Goal: Task Accomplishment & Management: Manage account settings

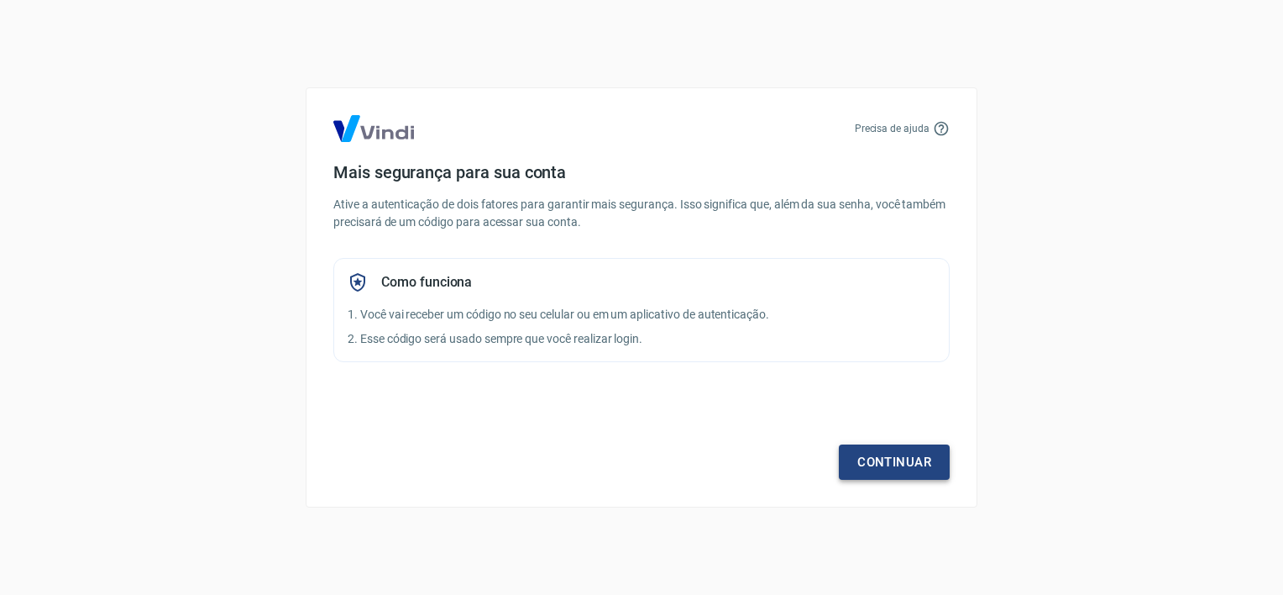
click at [908, 461] on link "Continuar" at bounding box center [894, 461] width 111 height 35
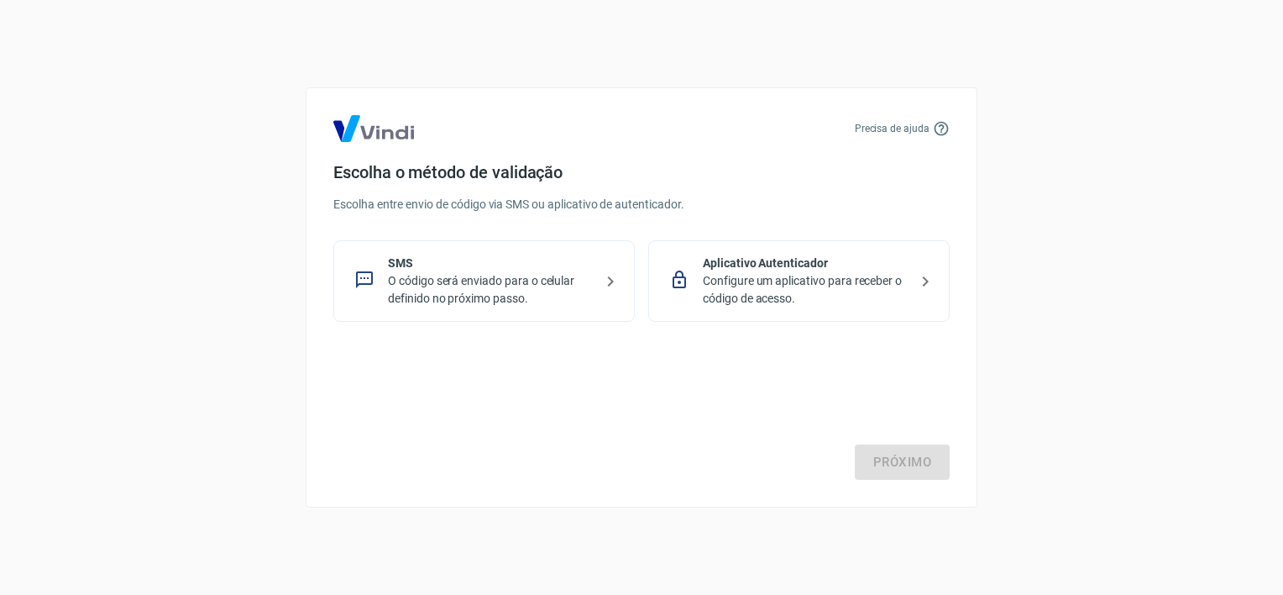
click at [490, 283] on p "O código será enviado para o celular definido no próximo passo." at bounding box center [491, 289] width 206 height 35
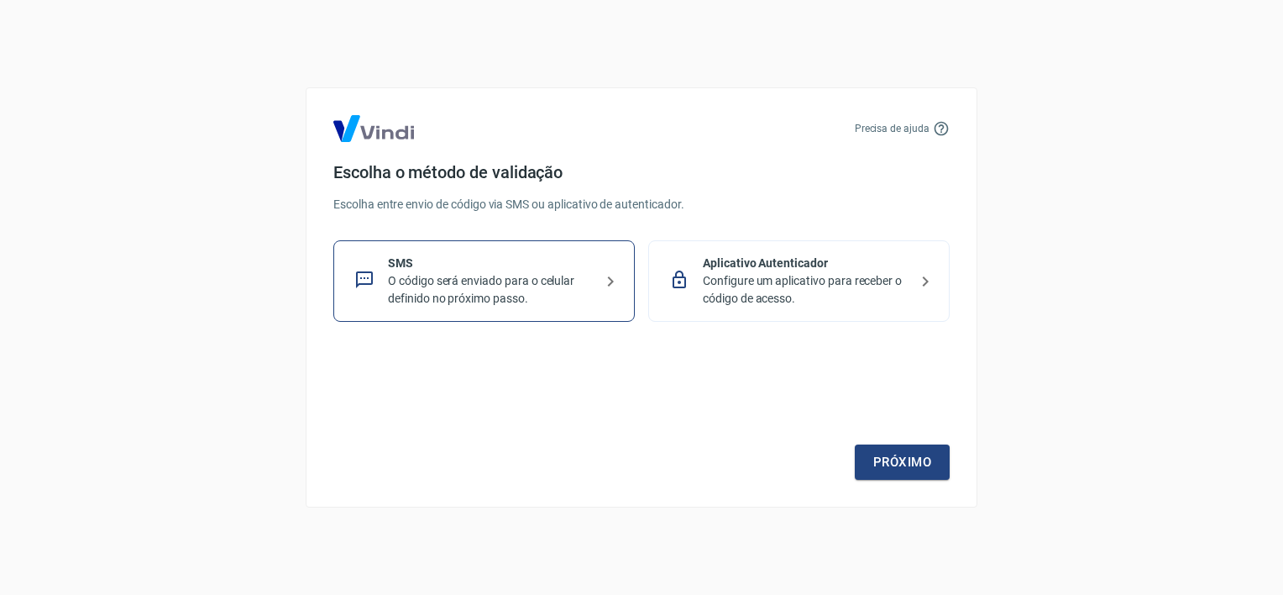
click at [504, 286] on p "O código será enviado para o celular definido no próximo passo." at bounding box center [491, 289] width 206 height 35
click at [886, 461] on link "Próximo" at bounding box center [902, 461] width 95 height 35
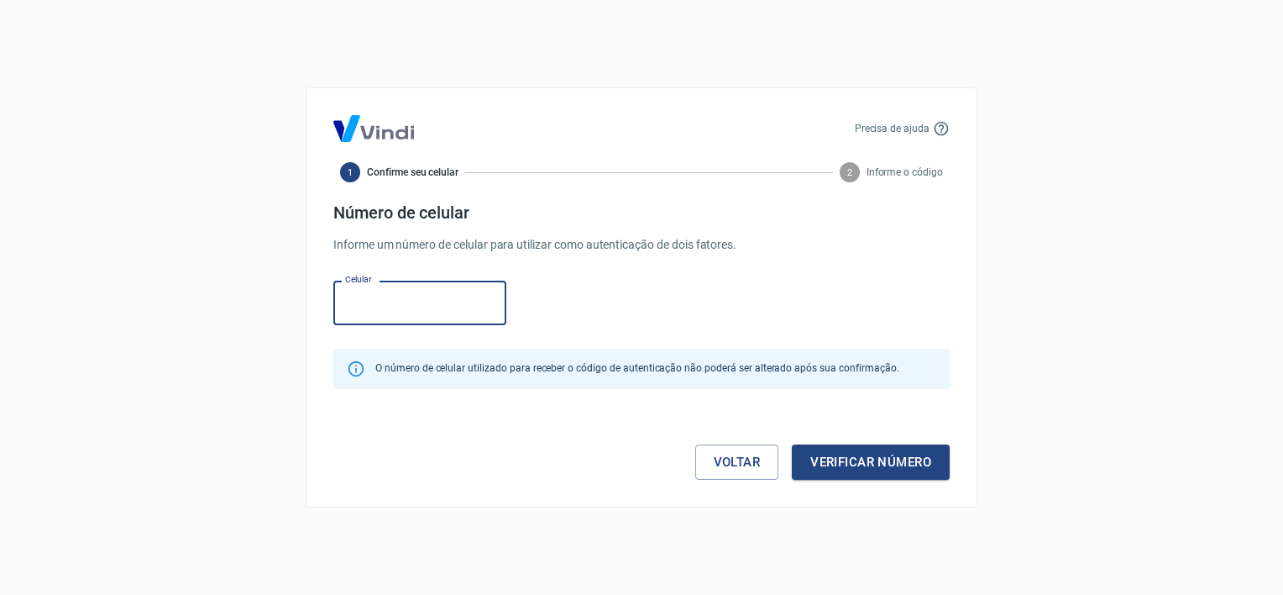
click at [398, 306] on input "Celular" at bounding box center [419, 302] width 173 height 45
click at [443, 303] on input "Celular" at bounding box center [419, 302] width 173 height 45
type input "[PHONE_NUMBER]"
click at [857, 457] on button "Verificar número" at bounding box center [871, 461] width 158 height 35
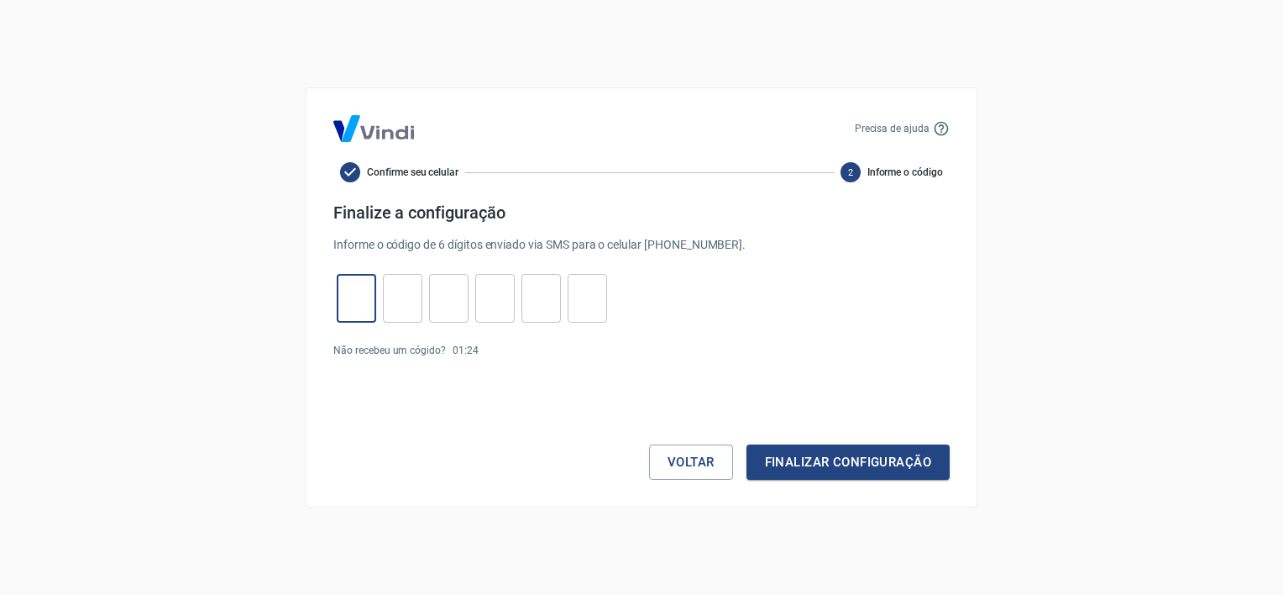
drag, startPoint x: 368, startPoint y: 304, endPoint x: 368, endPoint y: 280, distance: 24.4
click at [368, 280] on input "tel" at bounding box center [356, 298] width 39 height 36
type input "2"
type input "4"
type input "3"
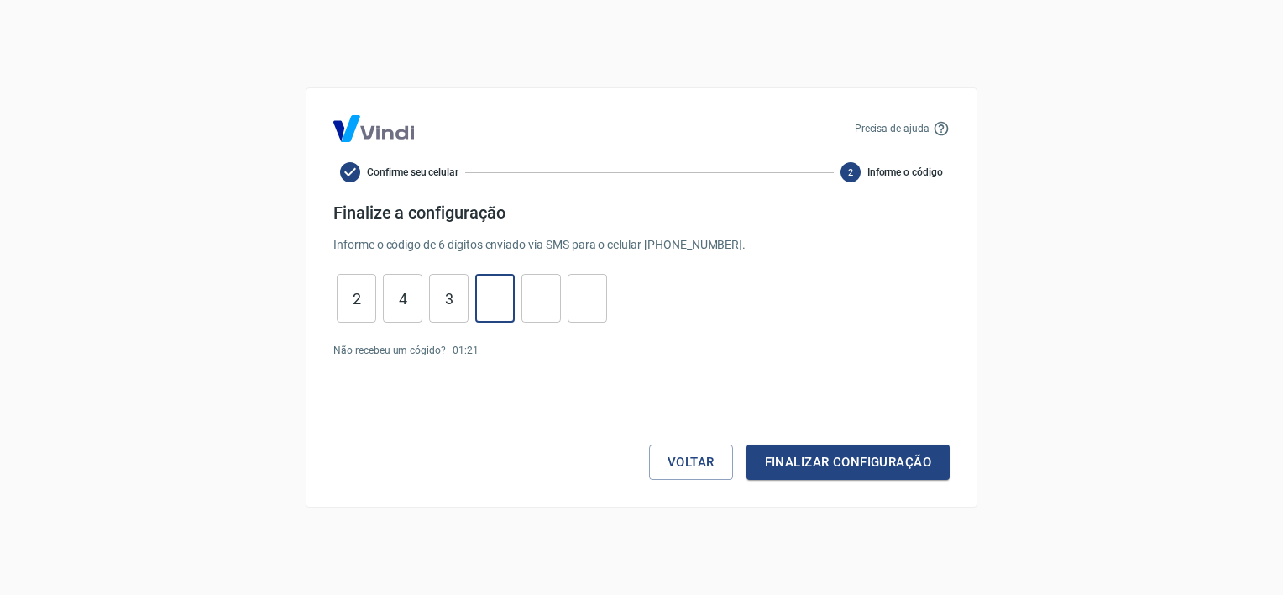
type input "6"
type input "9"
type input "2"
click at [747, 444] on button "Finalizar configuração" at bounding box center [848, 461] width 203 height 35
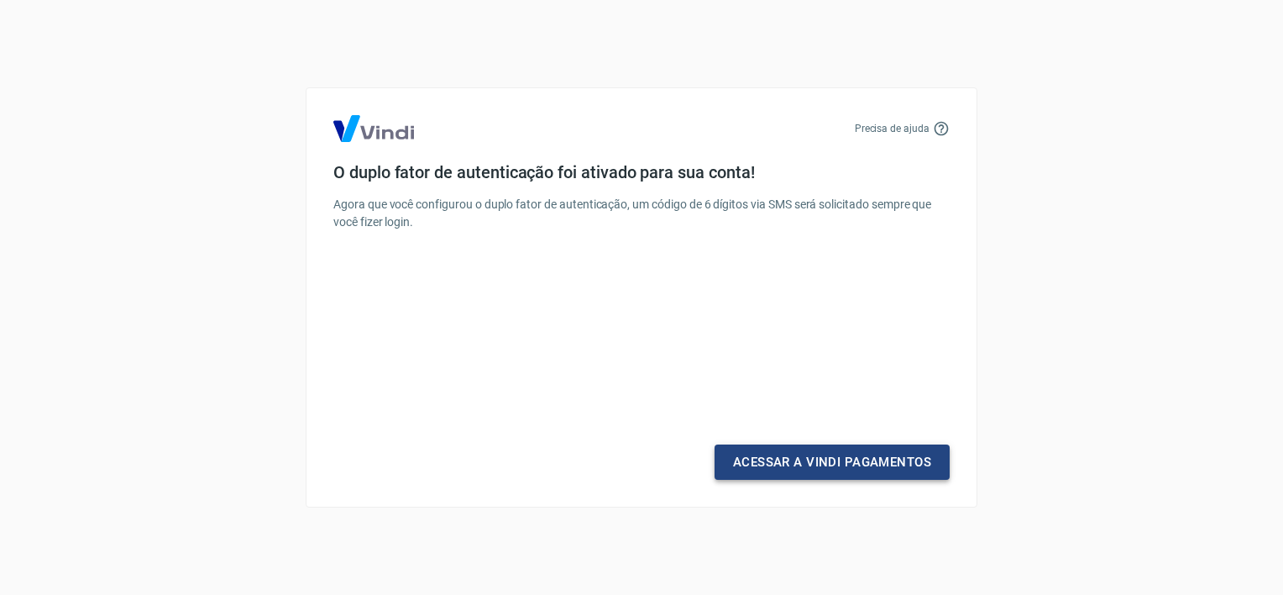
click at [803, 453] on link "Acessar a Vindi Pagamentos" at bounding box center [832, 461] width 235 height 35
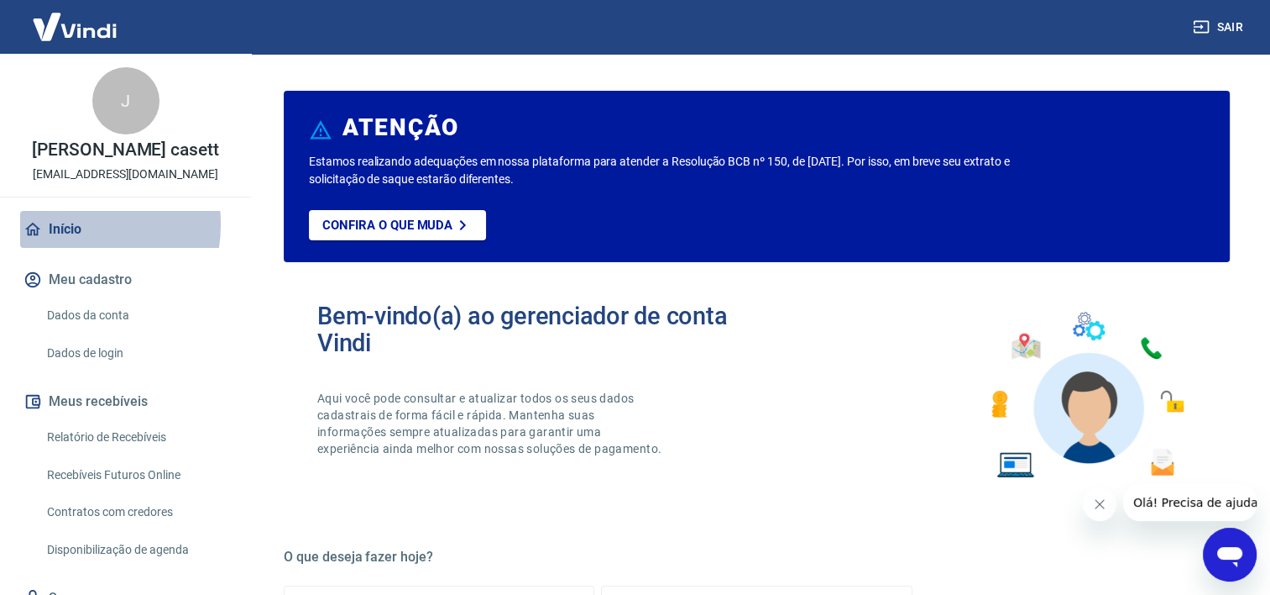
click at [65, 224] on link "Início" at bounding box center [125, 229] width 211 height 37
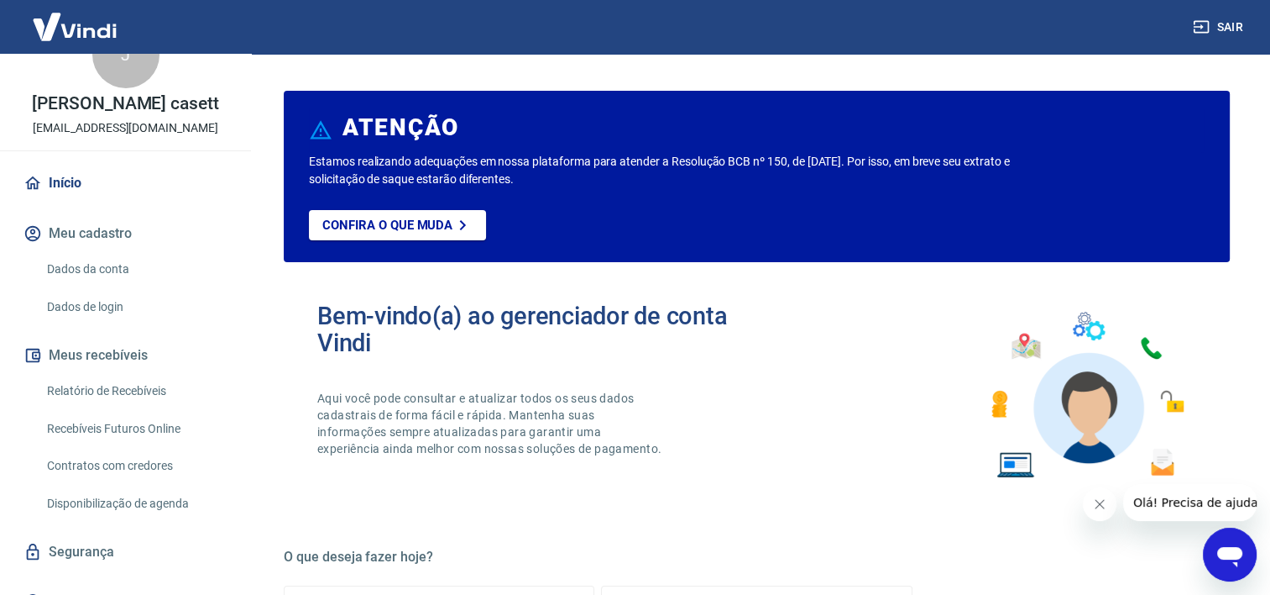
scroll to position [71, 0]
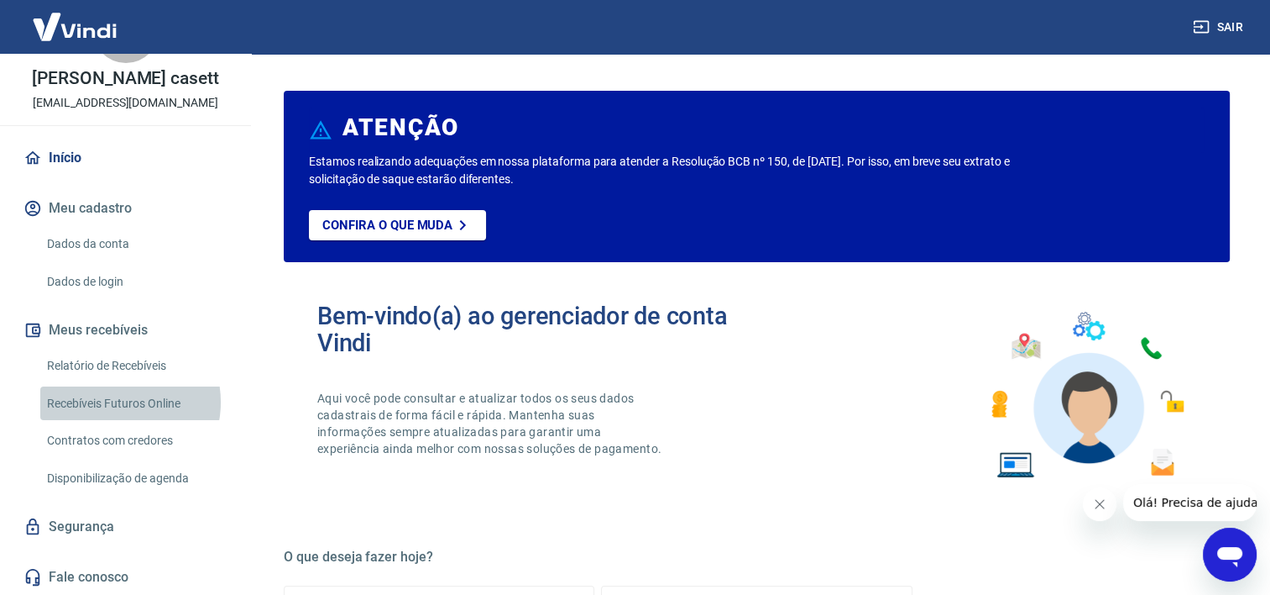
click at [118, 401] on link "Recebíveis Futuros Online" at bounding box center [135, 403] width 191 height 34
